Goal: Information Seeking & Learning: Learn about a topic

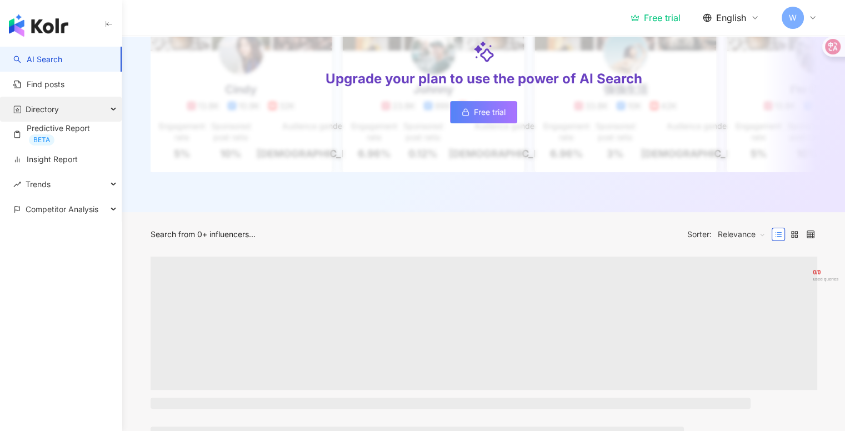
scroll to position [257, 0]
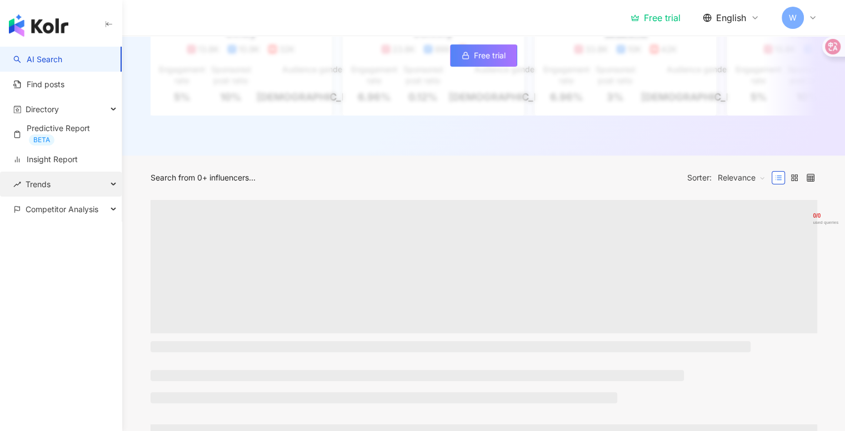
click at [84, 176] on div "Trends" at bounding box center [61, 184] width 122 height 25
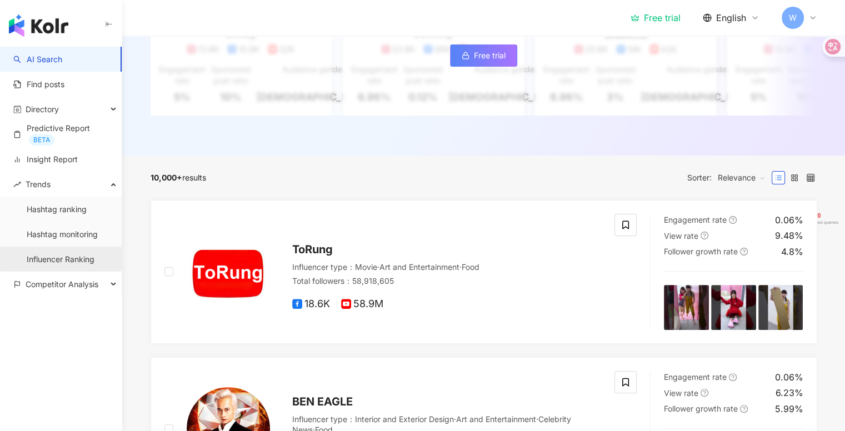
click at [94, 261] on link "Influencer Ranking" at bounding box center [61, 259] width 68 height 11
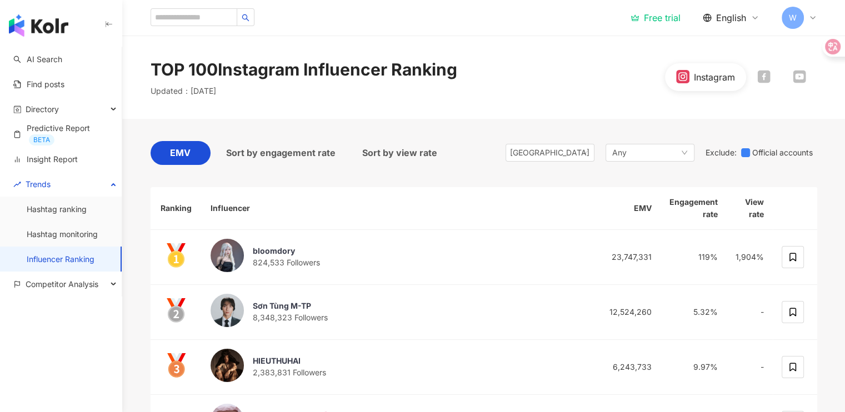
scroll to position [102, 0]
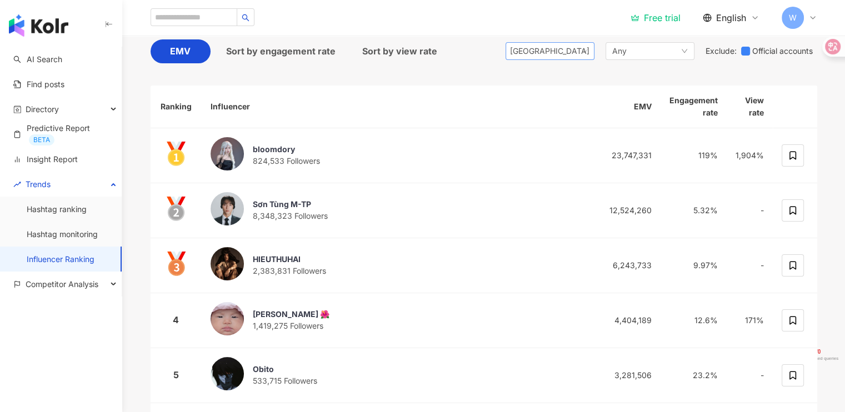
click at [579, 53] on span "[GEOGRAPHIC_DATA]" at bounding box center [550, 51] width 80 height 17
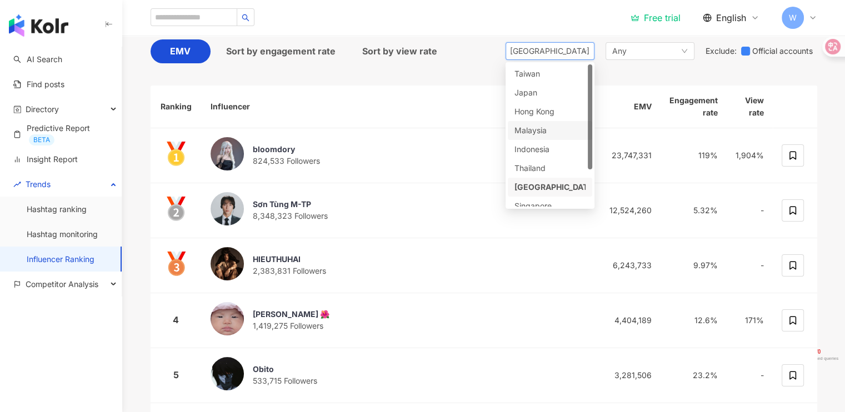
scroll to position [47, 0]
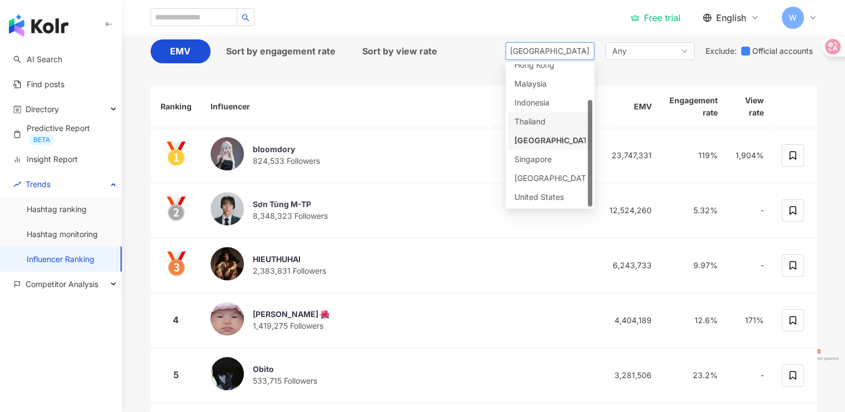
click at [542, 126] on div "Thailand" at bounding box center [533, 122] width 36 height 12
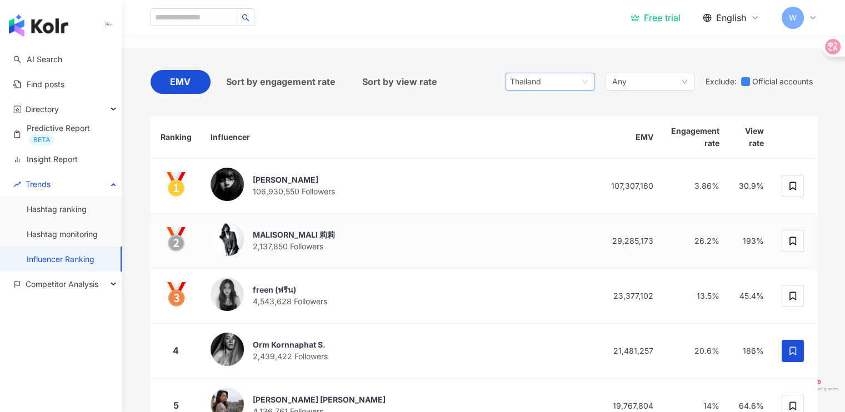
scroll to position [68, 0]
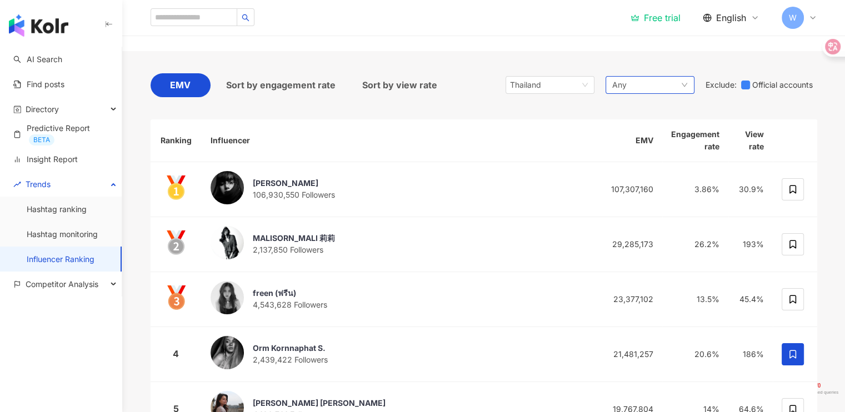
click at [634, 84] on div "Any" at bounding box center [650, 85] width 89 height 18
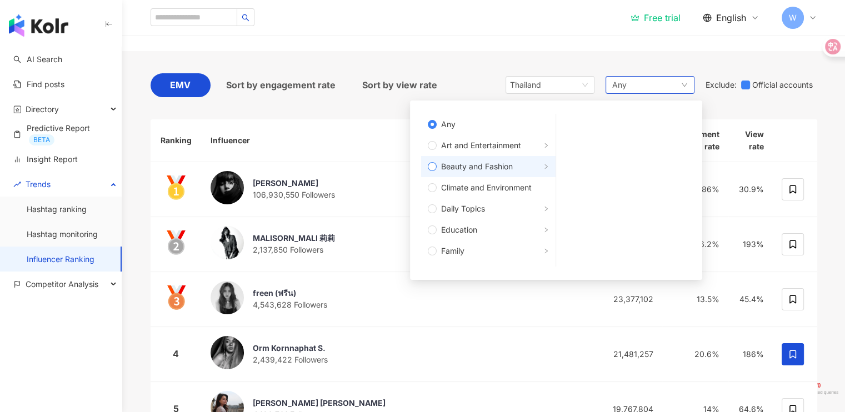
click at [454, 162] on span "Beauty and Fashion" at bounding box center [477, 167] width 72 height 12
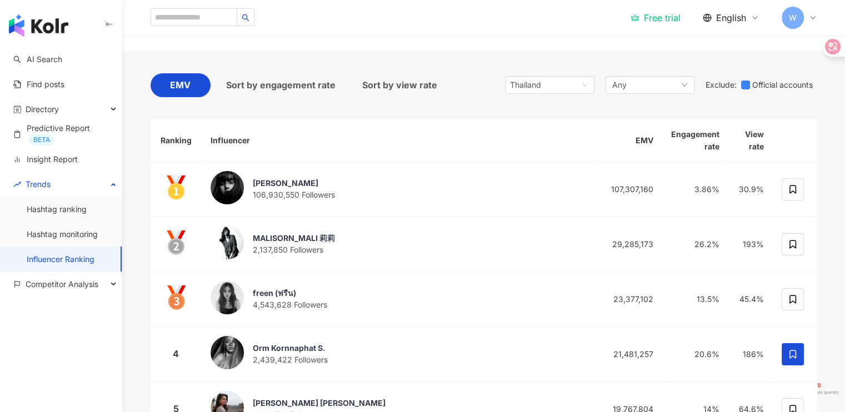
click at [490, 45] on div "TOP 100 Instagram Influencer Ranking Updated ： [DATE] Instagram" at bounding box center [483, 9] width 723 height 83
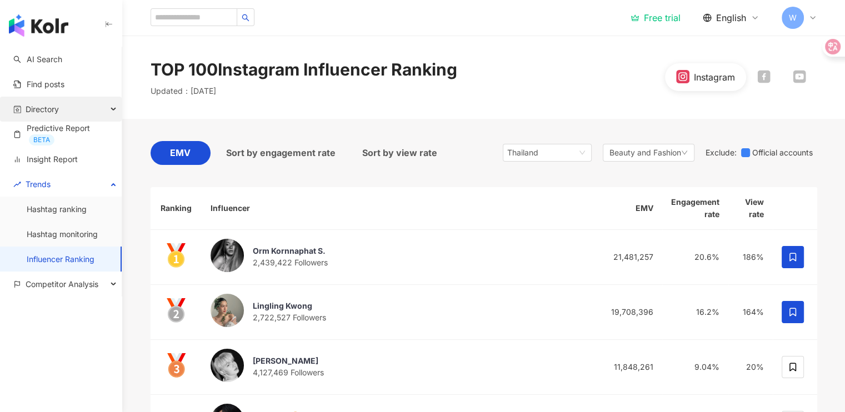
click at [63, 112] on div "Directory" at bounding box center [61, 109] width 122 height 25
